Goal: Check status

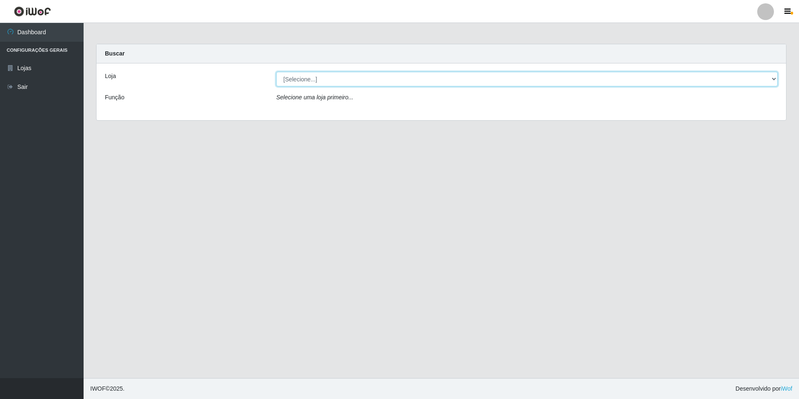
click at [765, 75] on select "[Selecione...] [GEOGRAPHIC_DATA] - [GEOGRAPHIC_DATA]" at bounding box center [526, 79] width 501 height 15
select select "528"
click at [276, 72] on select "[Selecione...] [GEOGRAPHIC_DATA] - [GEOGRAPHIC_DATA]" at bounding box center [526, 79] width 501 height 15
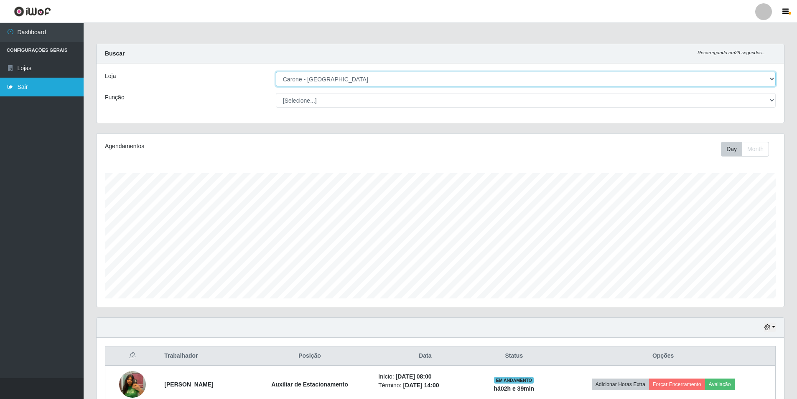
scroll to position [173, 687]
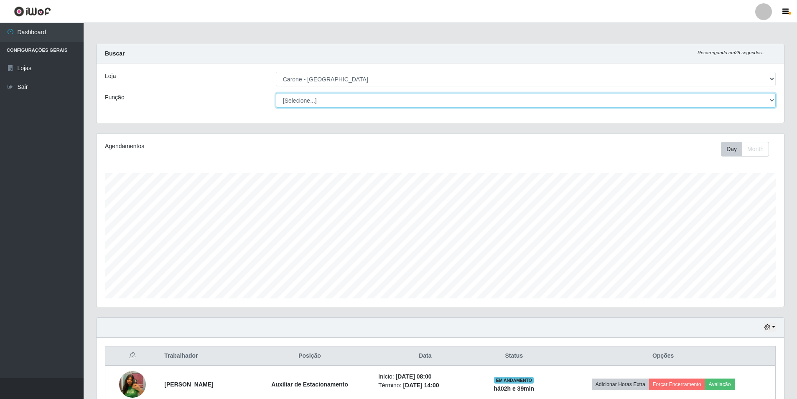
click at [766, 99] on select "[Selecione...] Auxiliar de Depósito Auxiliar de Depósito + Auxiliar de Depósito…" at bounding box center [526, 100] width 500 height 15
select select "1"
click at [276, 93] on select "[Selecione...] Auxiliar de Depósito Auxiliar de Depósito + Auxiliar de Depósito…" at bounding box center [526, 100] width 500 height 15
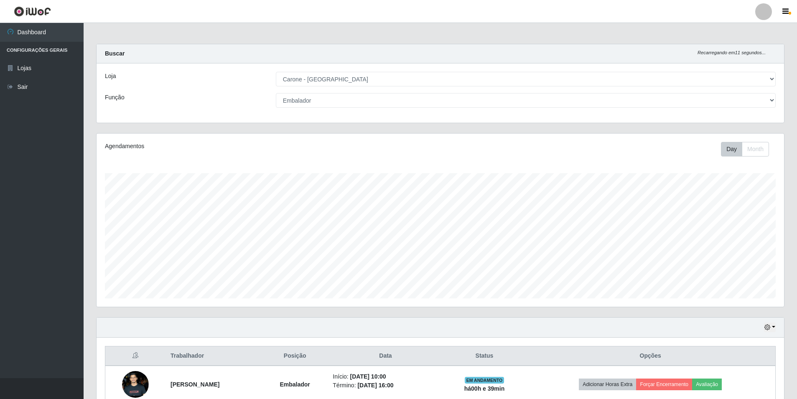
click at [778, 96] on div "[Selecione...] Auxiliar de Depósito Auxiliar de Depósito + Auxiliar de Depósito…" at bounding box center [525, 100] width 512 height 15
click at [773, 98] on select "[Selecione...] Auxiliar de Depósito Auxiliar de Depósito + Auxiliar de Depósito…" at bounding box center [526, 100] width 500 height 15
click at [30, 71] on link "Lojas" at bounding box center [42, 68] width 84 height 19
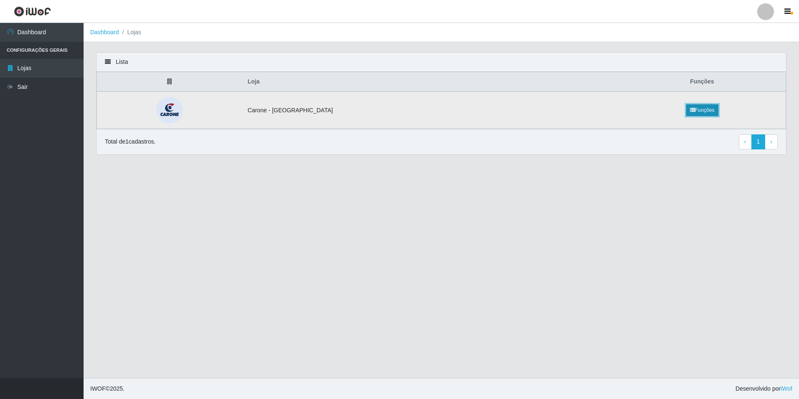
click at [699, 113] on link "Funções" at bounding box center [702, 110] width 32 height 12
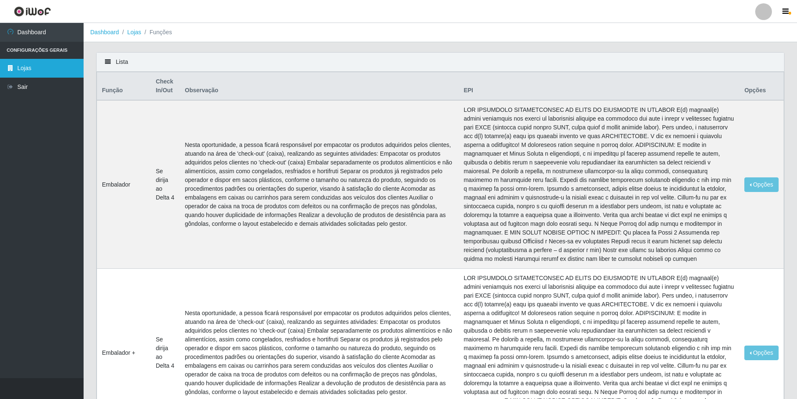
click at [45, 61] on link "Lojas" at bounding box center [42, 68] width 84 height 19
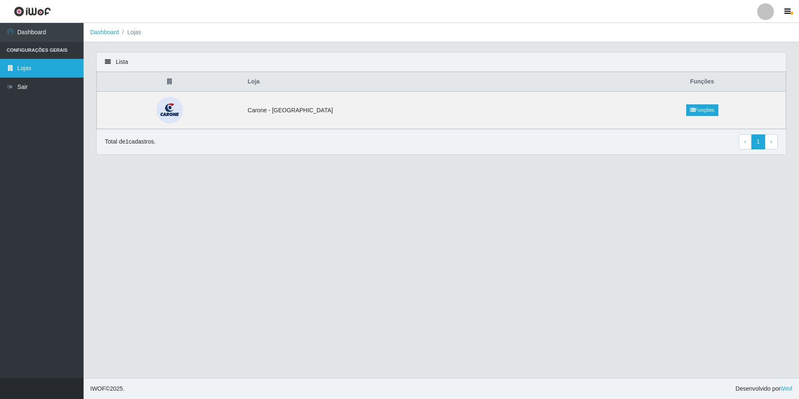
click at [46, 66] on link "Lojas" at bounding box center [42, 68] width 84 height 19
click at [788, 13] on icon "button" at bounding box center [787, 12] width 6 height 8
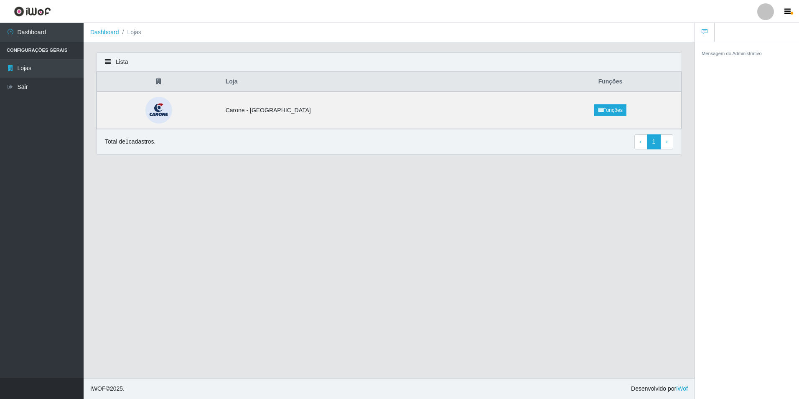
click at [767, 17] on div at bounding box center [765, 11] width 17 height 17
click at [20, 43] on li "Configurações Gerais" at bounding box center [42, 50] width 84 height 17
click at [18, 3] on link at bounding box center [32, 11] width 65 height 23
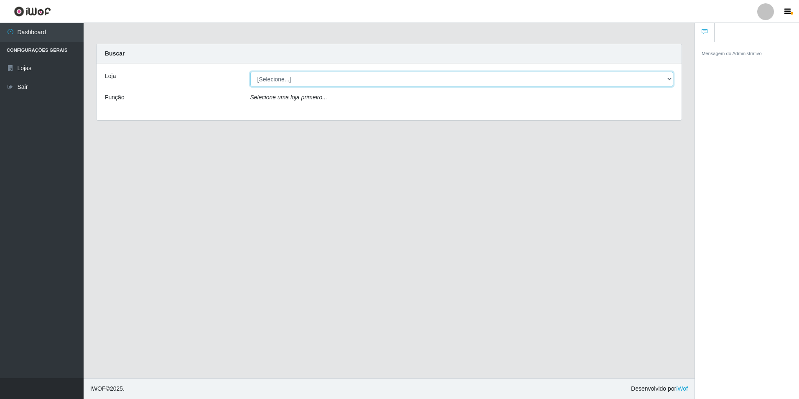
click at [668, 79] on select "[Selecione...] [GEOGRAPHIC_DATA] - [GEOGRAPHIC_DATA]" at bounding box center [461, 79] width 423 height 15
select select "528"
click at [250, 72] on select "[Selecione...] [GEOGRAPHIC_DATA] - [GEOGRAPHIC_DATA]" at bounding box center [461, 79] width 423 height 15
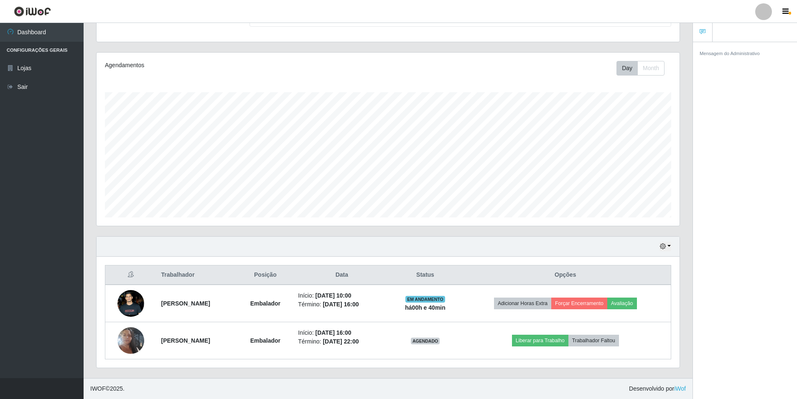
scroll to position [81, 0]
click at [656, 69] on button "Month" at bounding box center [650, 68] width 27 height 15
click at [626, 67] on button "Day" at bounding box center [626, 68] width 21 height 15
click at [661, 249] on icon "button" at bounding box center [663, 247] width 6 height 6
click at [644, 333] on button "Não encerrados" at bounding box center [638, 331] width 66 height 17
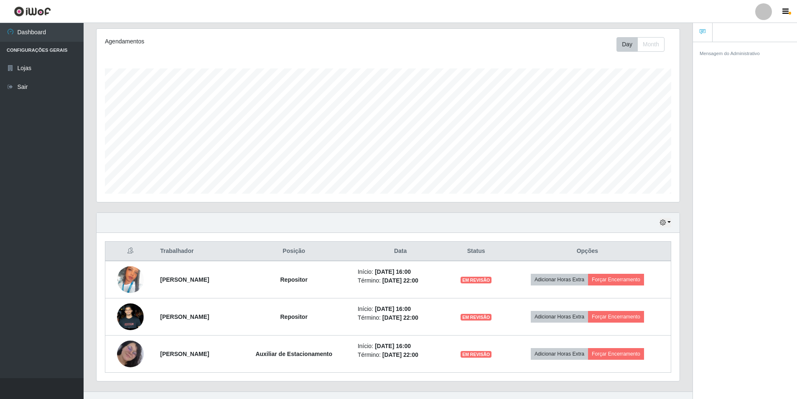
scroll to position [118, 0]
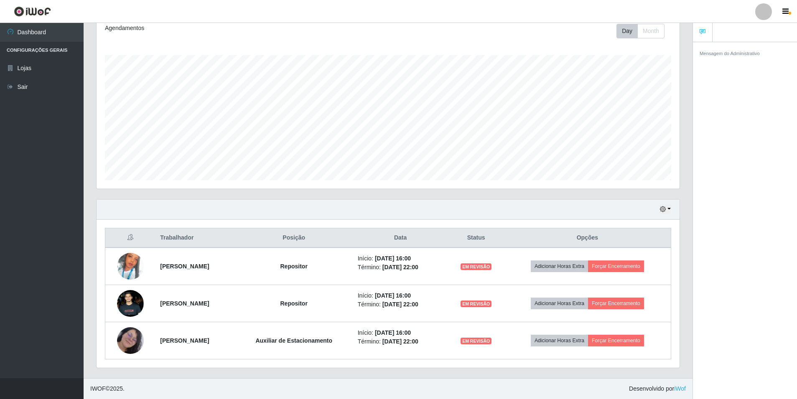
click at [673, 211] on div "Hoje 1 dia 3 dias 1 Semana Não encerrados" at bounding box center [388, 210] width 583 height 20
click at [666, 210] on button "button" at bounding box center [665, 210] width 12 height 10
click at [641, 224] on button "Hoje" at bounding box center [638, 225] width 66 height 18
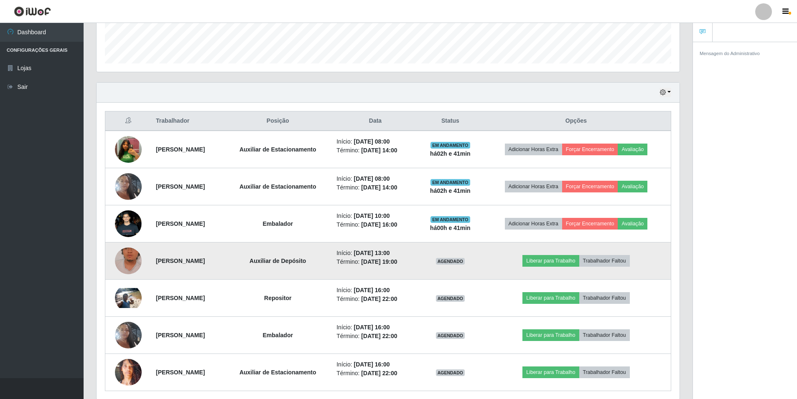
scroll to position [244, 0]
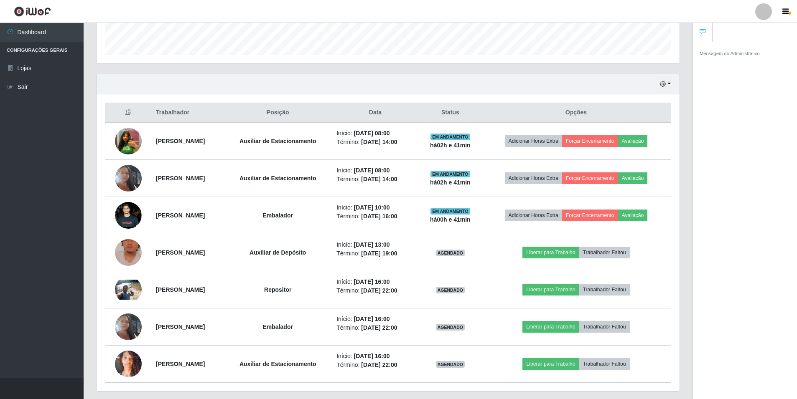
click at [671, 89] on div "Hoje 1 dia 3 dias 1 Semana Não encerrados" at bounding box center [665, 84] width 12 height 10
click at [669, 82] on button "button" at bounding box center [665, 84] width 12 height 10
click at [643, 116] on button "1 dia" at bounding box center [638, 117] width 66 height 18
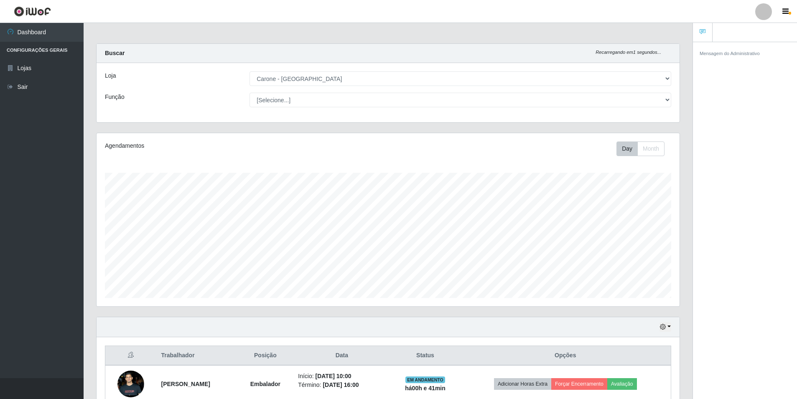
scroll to position [0, 0]
click at [670, 96] on select "[Selecione...] Auxiliar de Depósito Auxiliar de Depósito + Auxiliar de Depósito…" at bounding box center [460, 100] width 422 height 15
click at [249, 93] on select "[Selecione...] Auxiliar de Depósito Auxiliar de Depósito + Auxiliar de Depósito…" at bounding box center [460, 100] width 422 height 15
click at [666, 326] on button "button" at bounding box center [665, 328] width 12 height 10
click at [654, 244] on button "Hoje" at bounding box center [638, 244] width 66 height 18
